Goal: Task Accomplishment & Management: Manage account settings

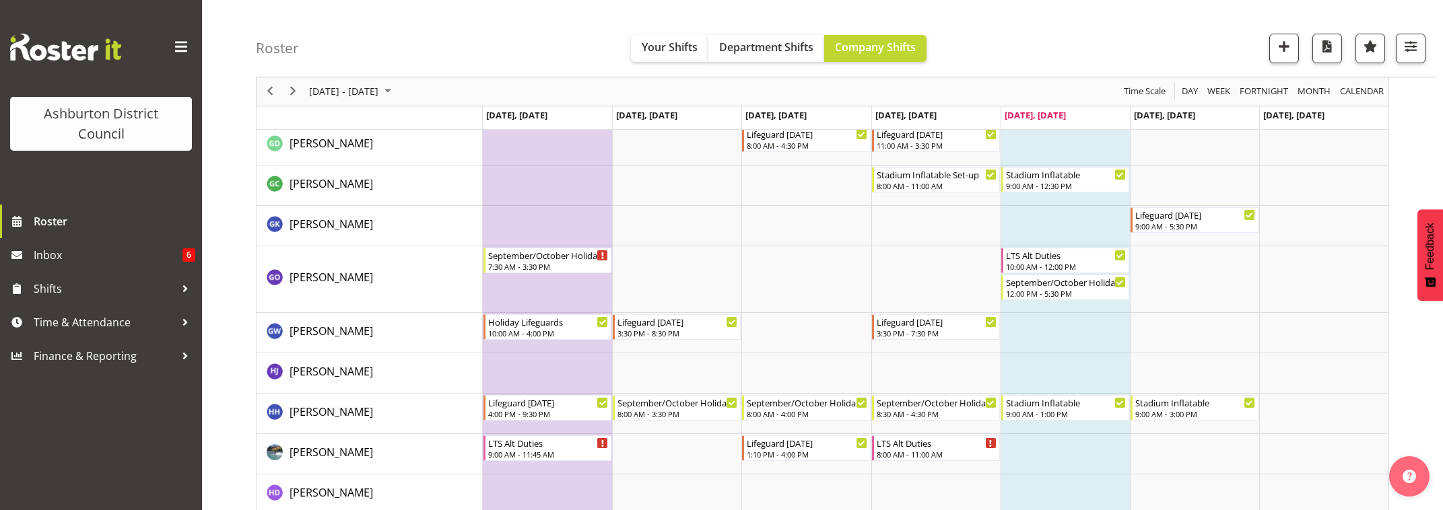
scroll to position [1571, 0]
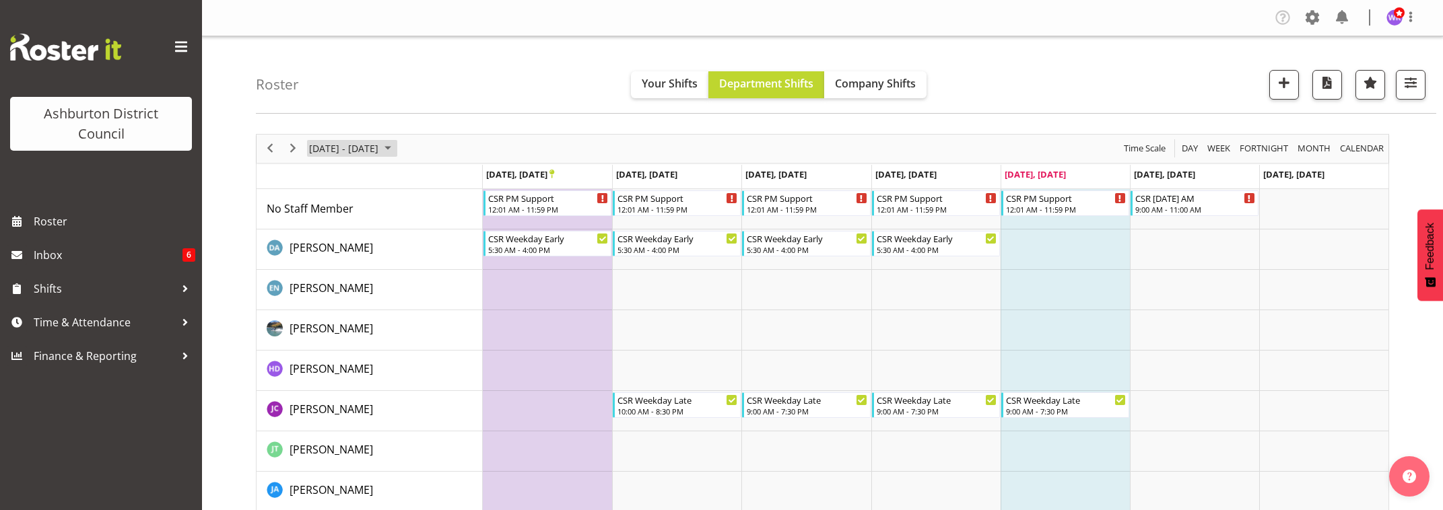
click at [335, 150] on span "[DATE] - [DATE]" at bounding box center [344, 148] width 72 height 17
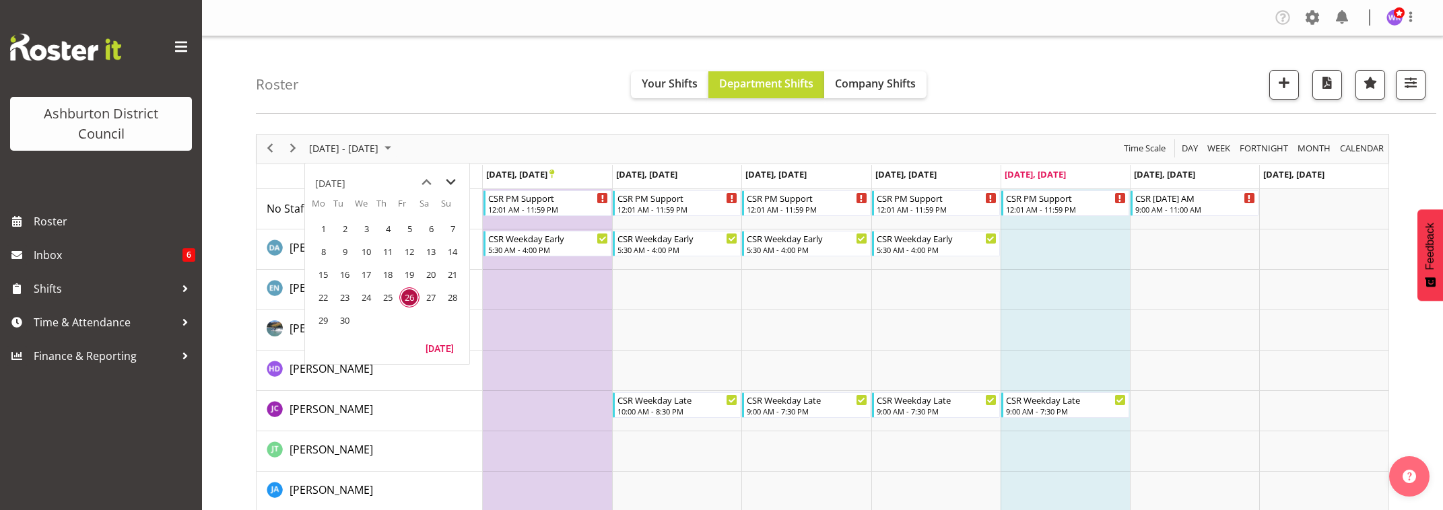
click at [446, 183] on span "next month" at bounding box center [451, 182] width 24 height 24
click at [316, 275] on span "13" at bounding box center [323, 275] width 20 height 20
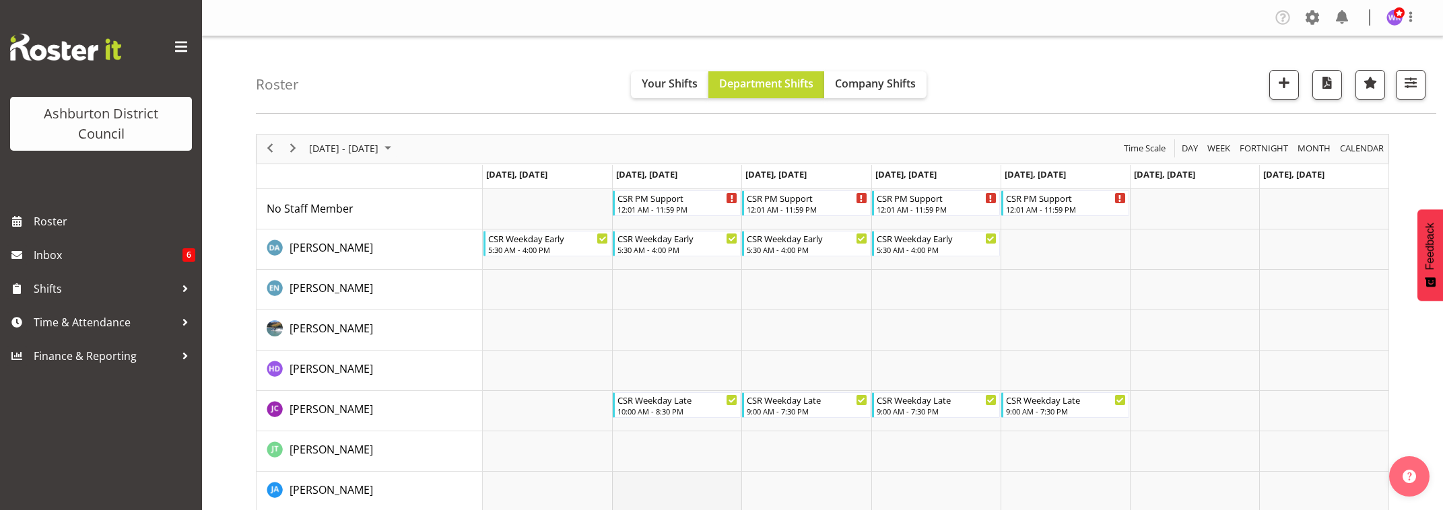
scroll to position [112, 0]
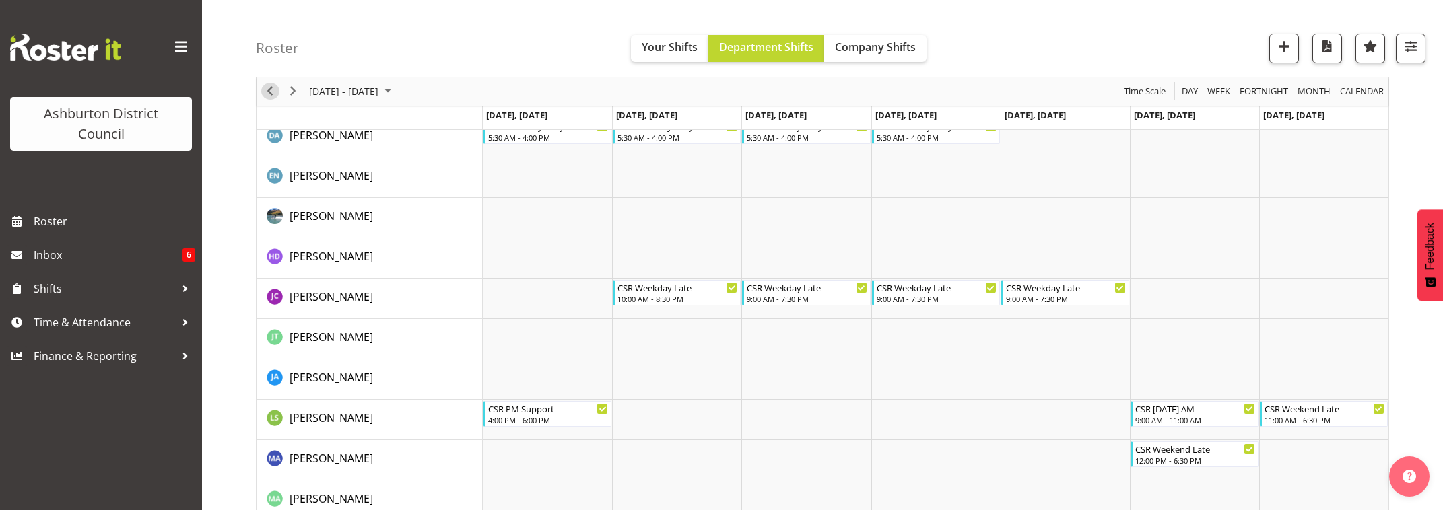
drag, startPoint x: 269, startPoint y: 88, endPoint x: 670, endPoint y: 237, distance: 427.7
click at [269, 88] on span "Previous" at bounding box center [270, 92] width 16 height 17
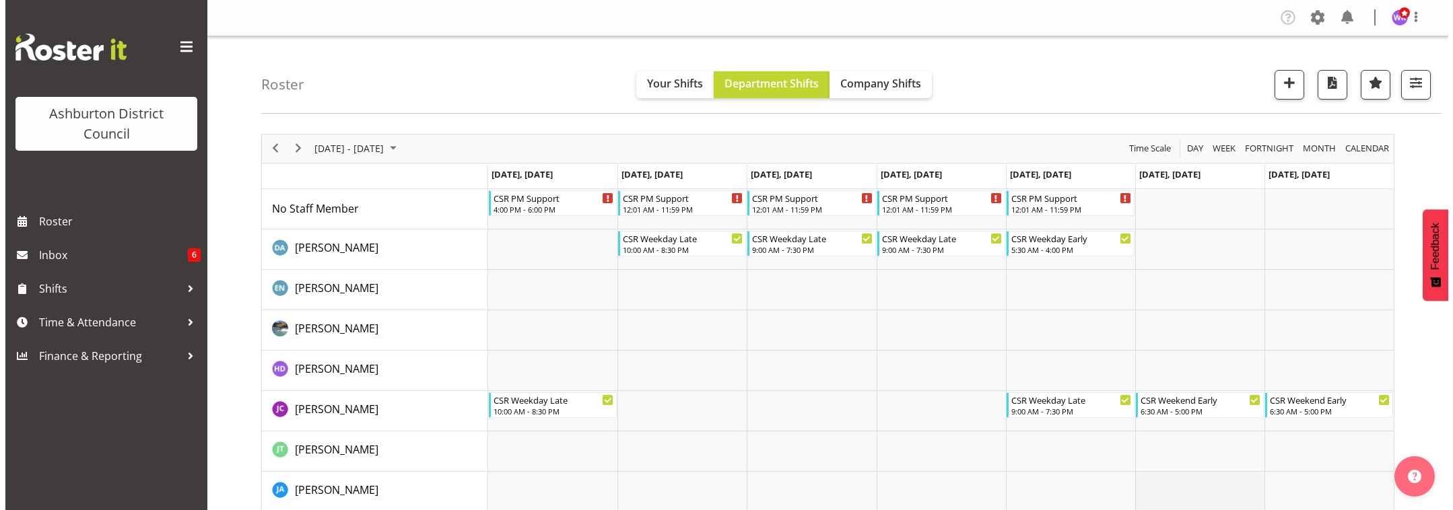
scroll to position [168, 0]
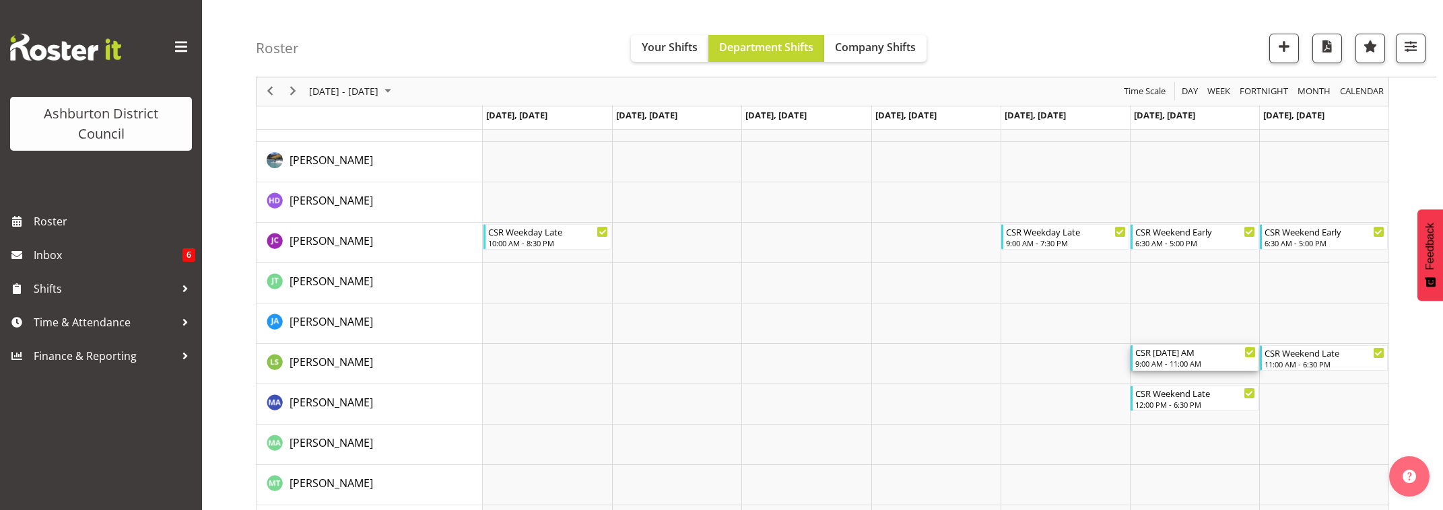
click at [1203, 362] on div "9:00 AM - 11:00 AM" at bounding box center [1195, 363] width 121 height 11
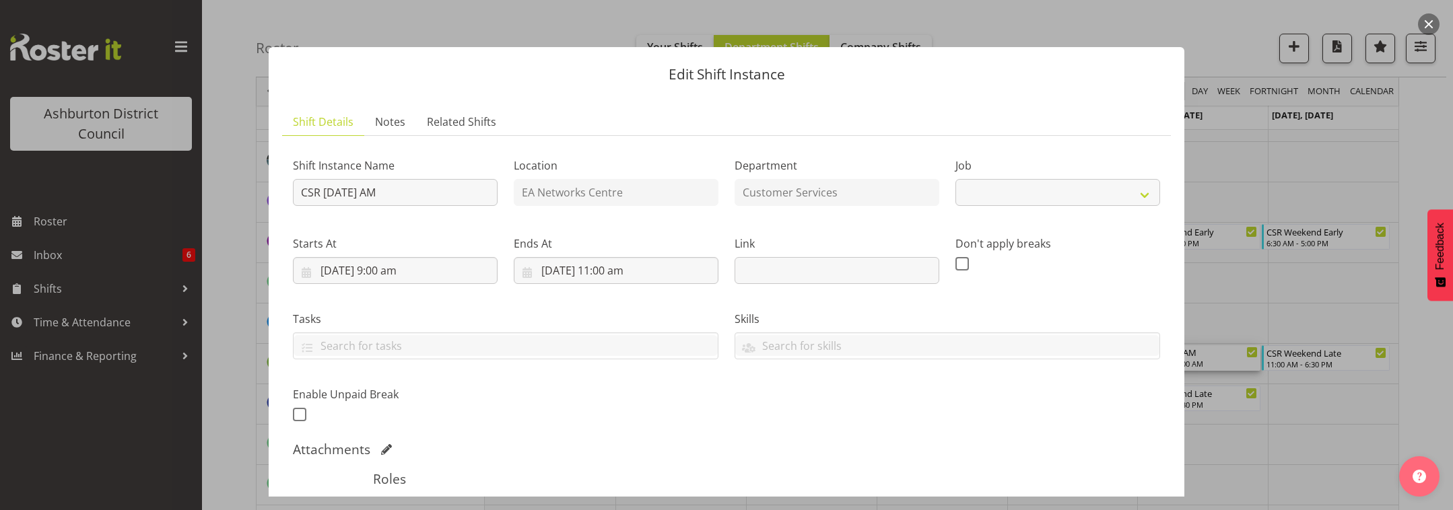
select select "30"
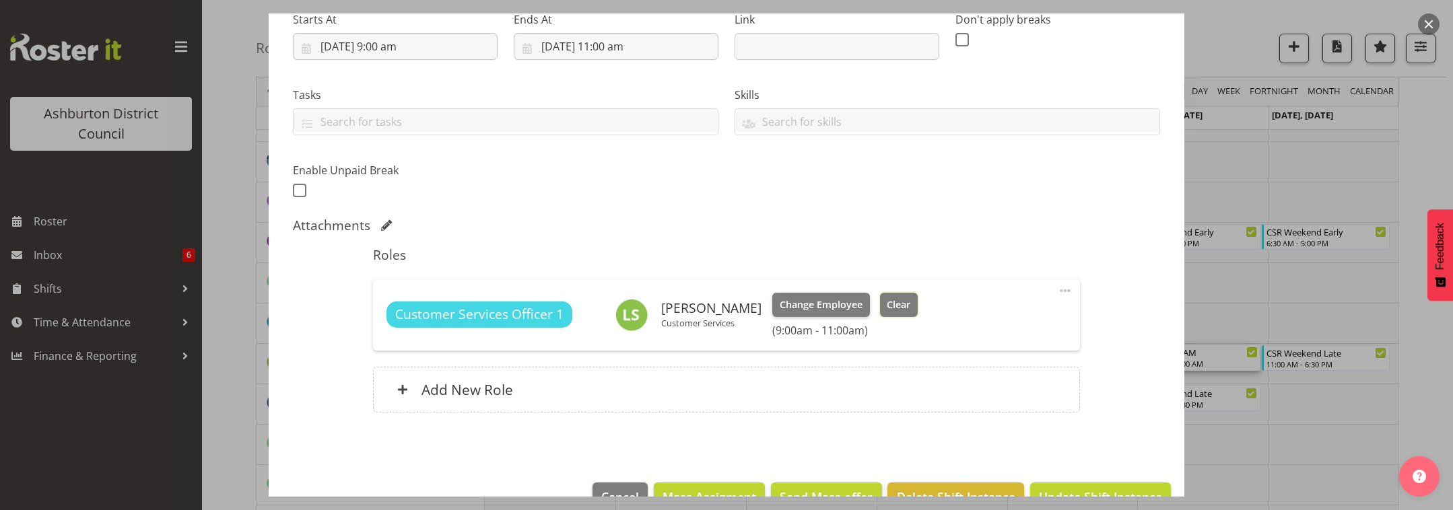
click at [887, 305] on span "Clear" at bounding box center [899, 305] width 24 height 15
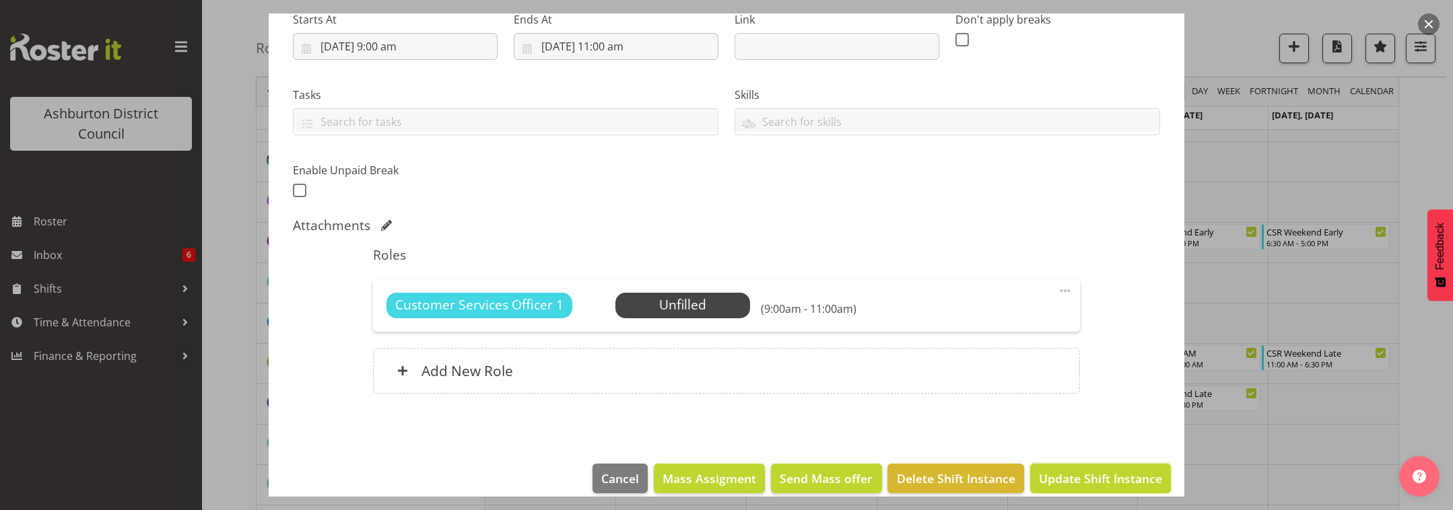
drag, startPoint x: 1083, startPoint y: 476, endPoint x: 1085, endPoint y: 414, distance: 62.0
click at [1083, 475] on span "Update Shift Instance" at bounding box center [1100, 479] width 123 height 18
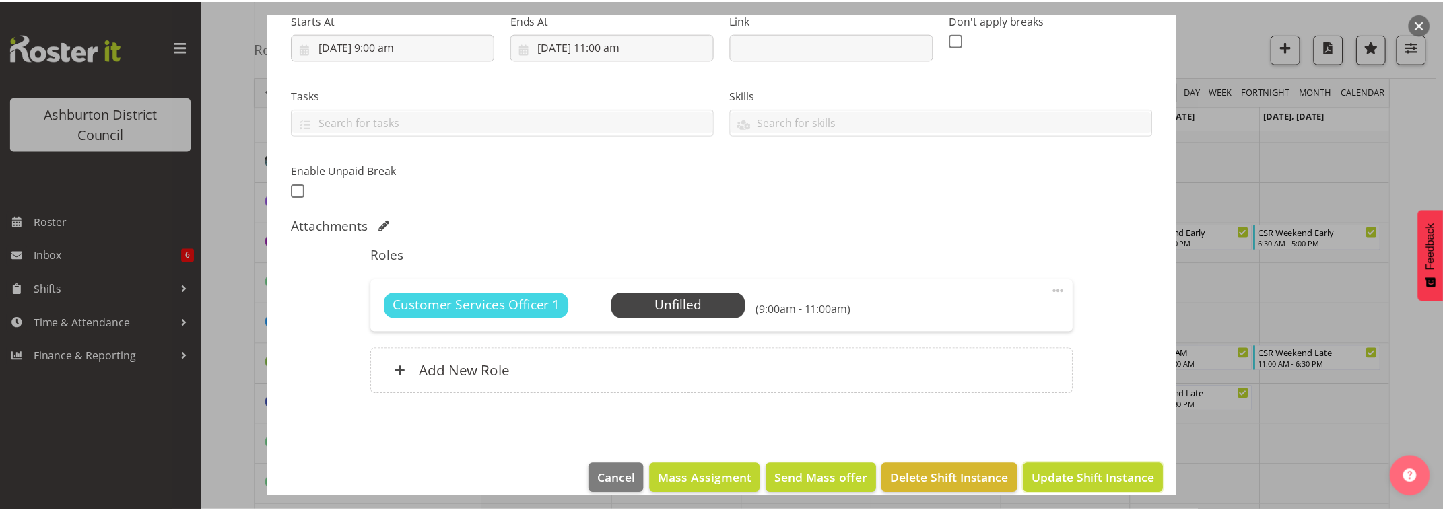
scroll to position [187, 0]
